Goal: Navigation & Orientation: Find specific page/section

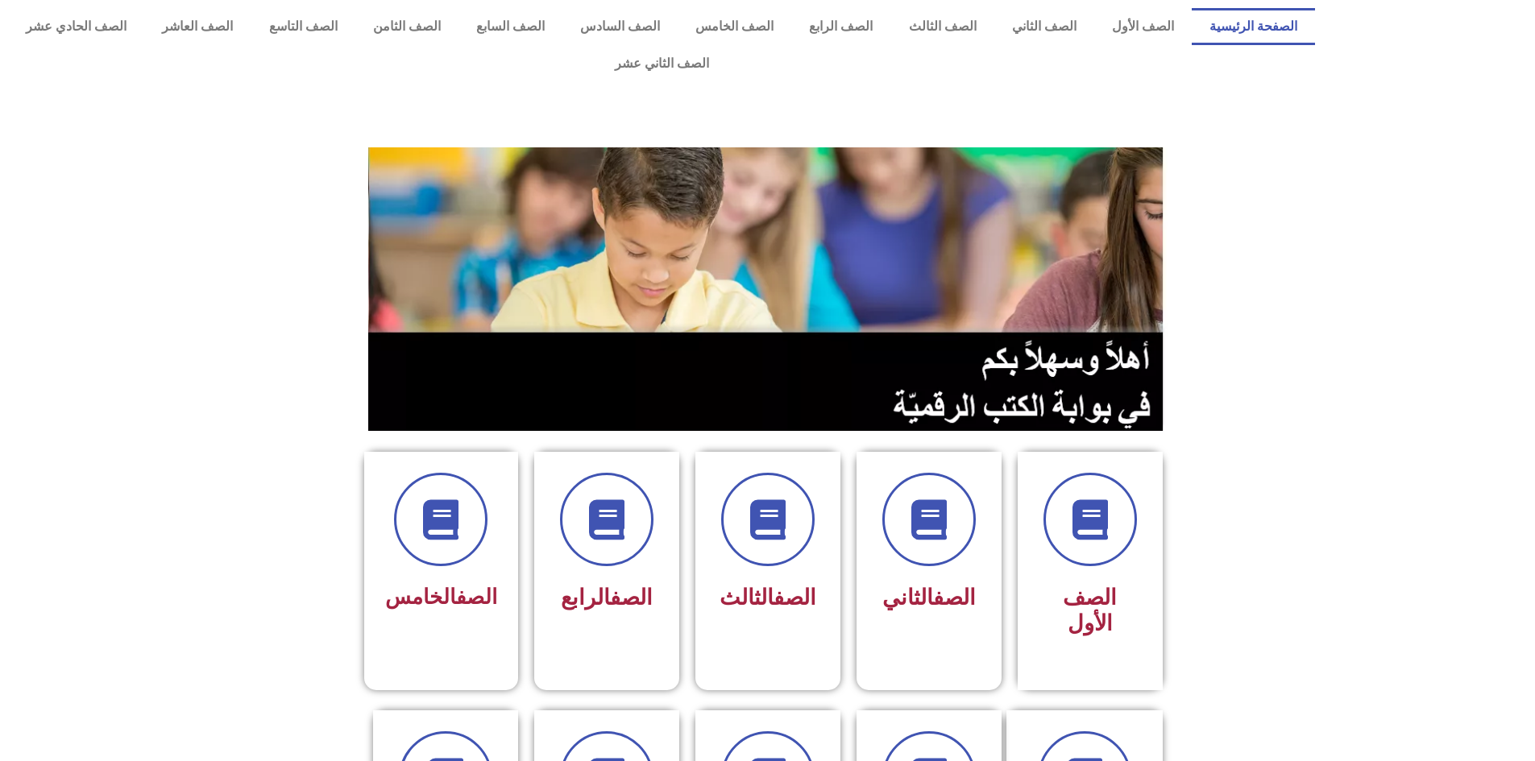
scroll to position [161, 0]
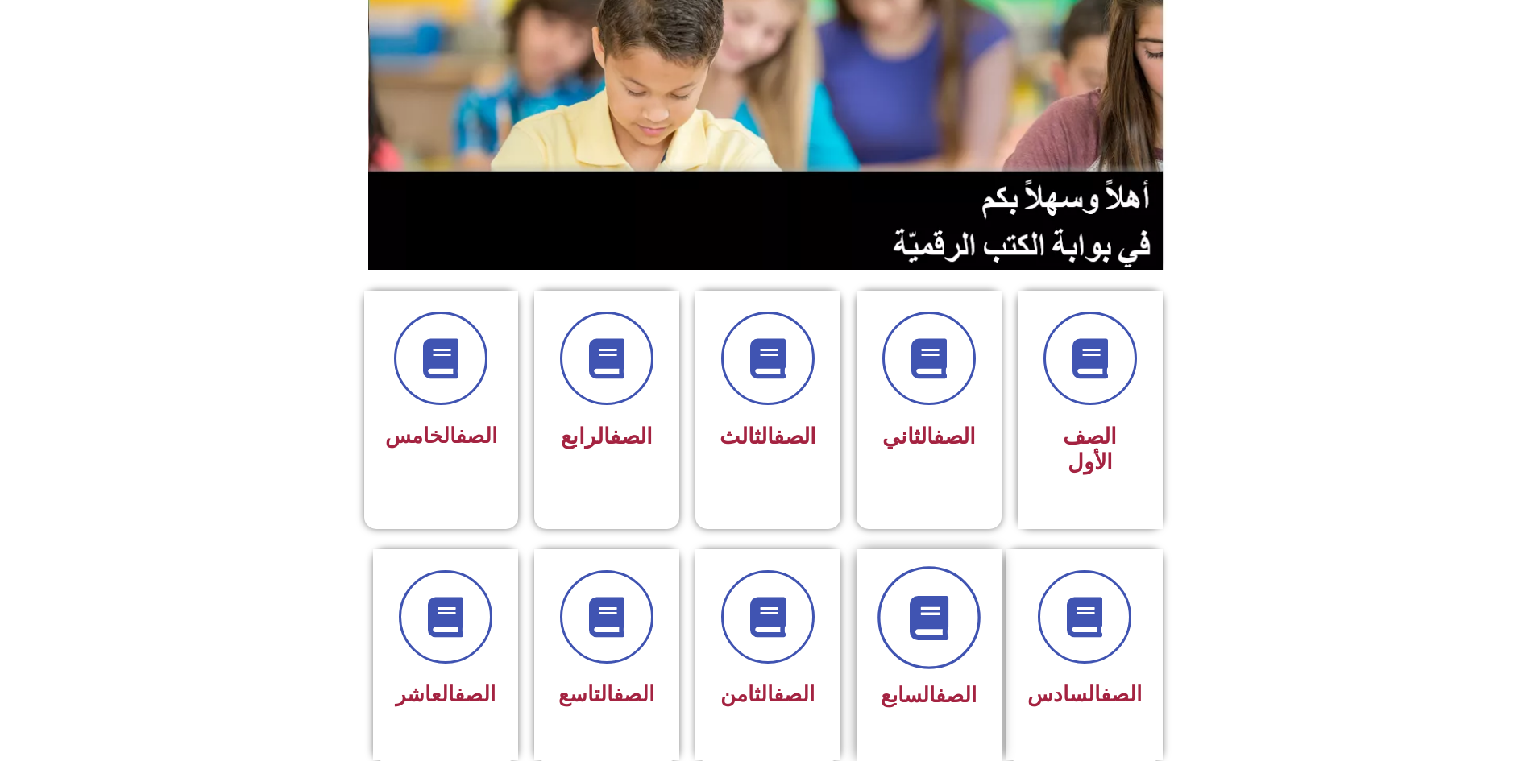
click at [908, 595] on icon at bounding box center [928, 617] width 44 height 44
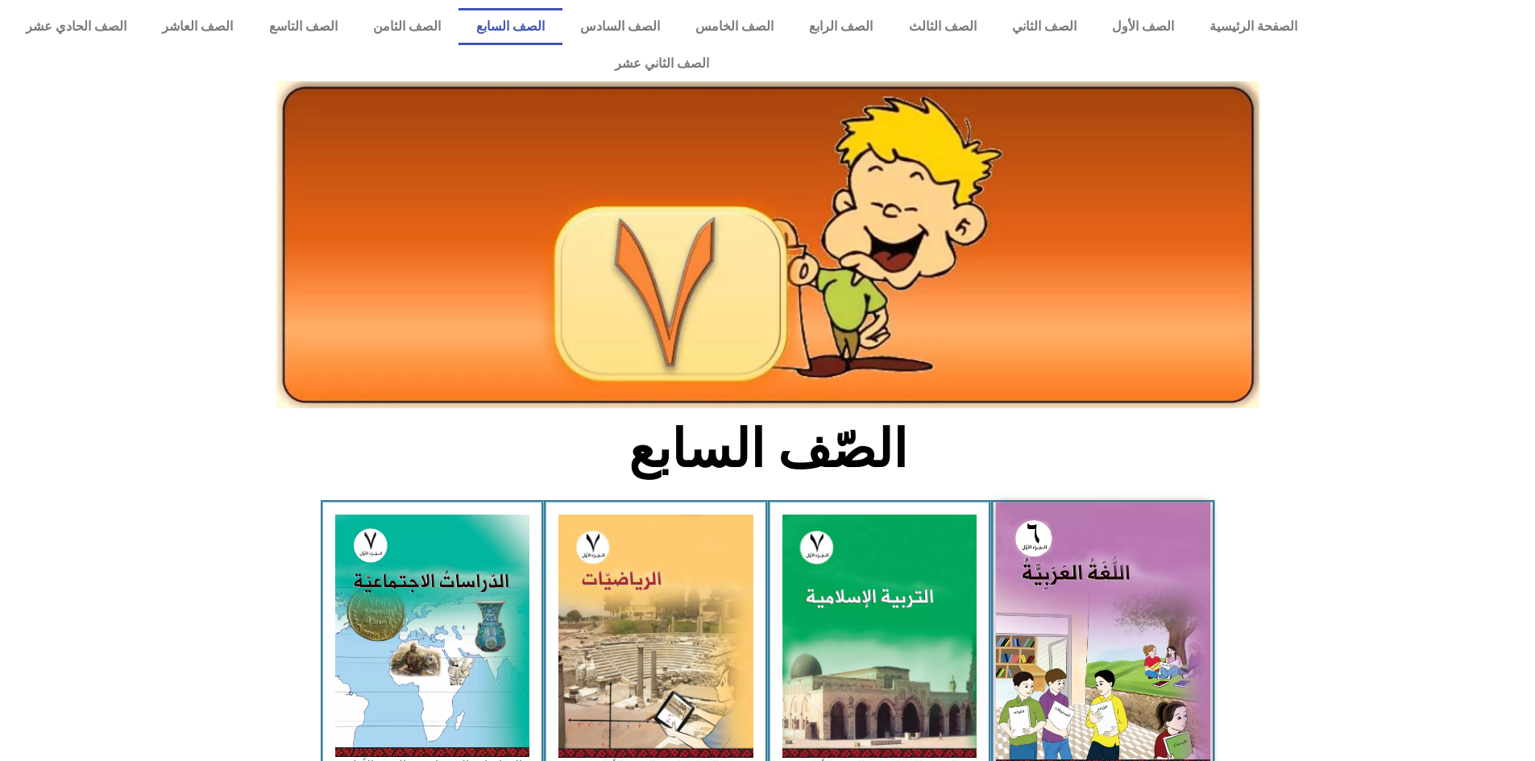
click at [1067, 556] on img at bounding box center [1103, 637] width 214 height 268
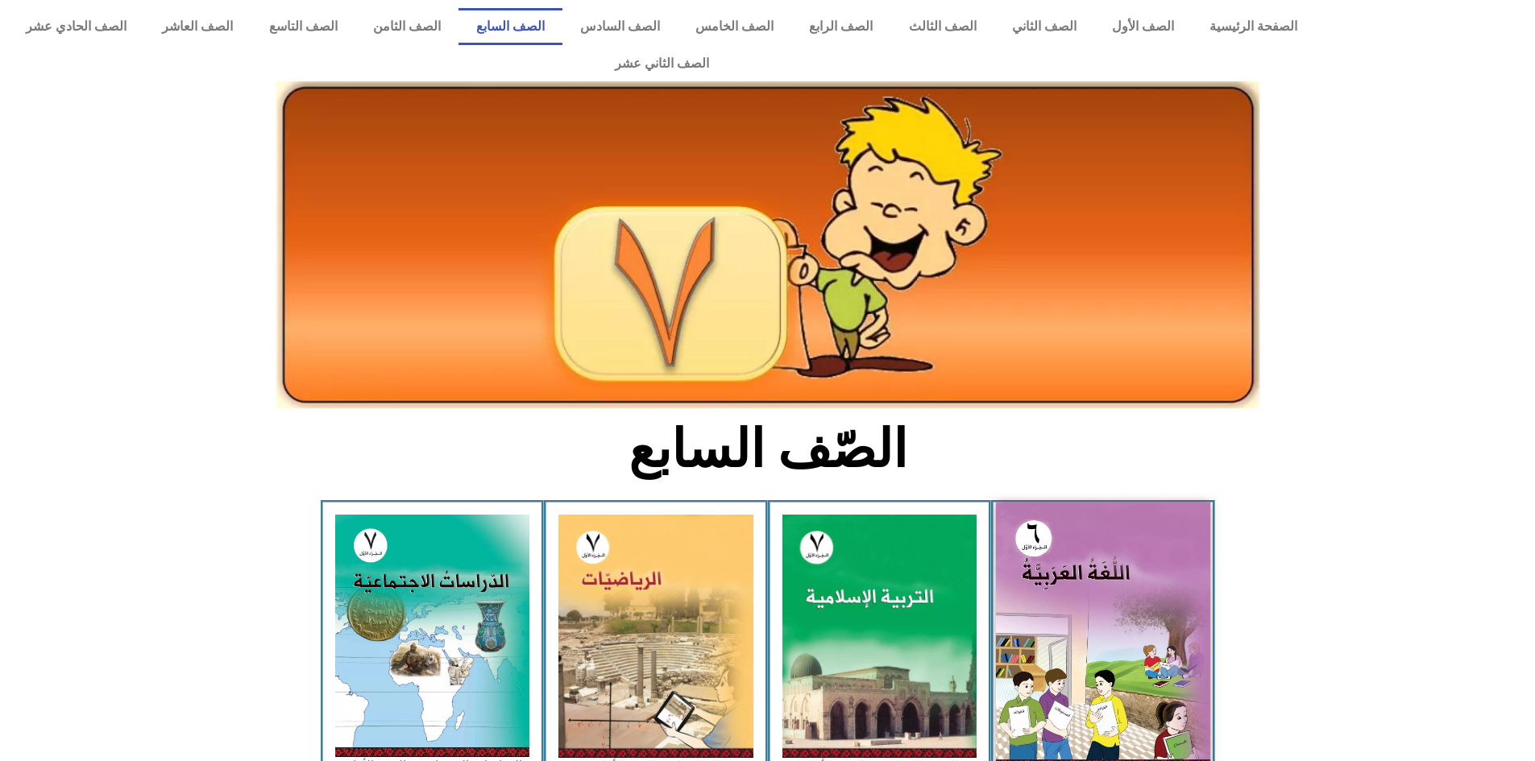
click at [1105, 631] on img at bounding box center [1103, 637] width 214 height 268
